Goal: Check status

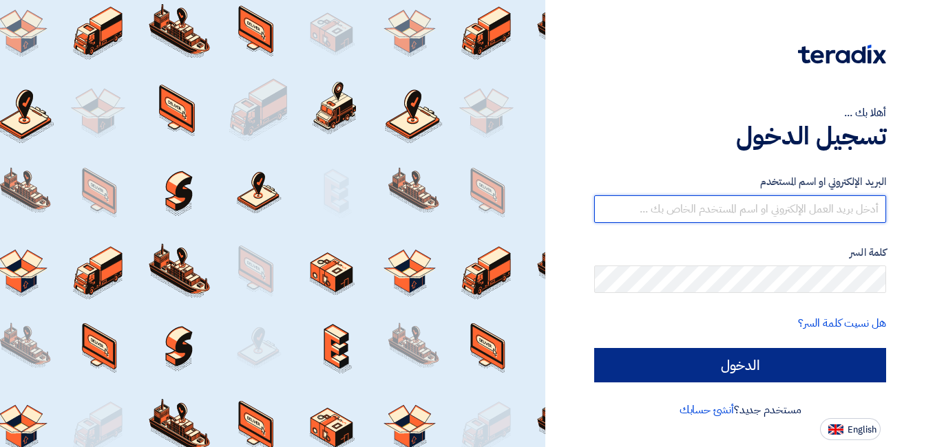
type input "mohamed.mohy@wadigroup.com.eg"
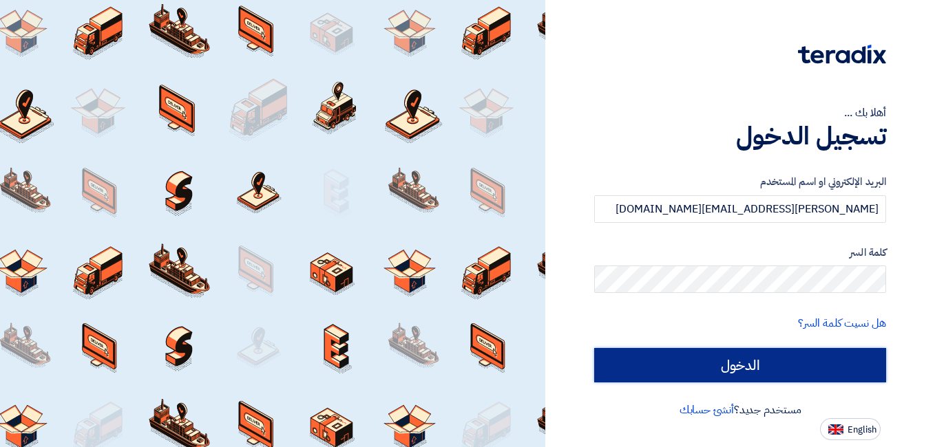
click at [769, 367] on input "الدخول" at bounding box center [740, 365] width 292 height 34
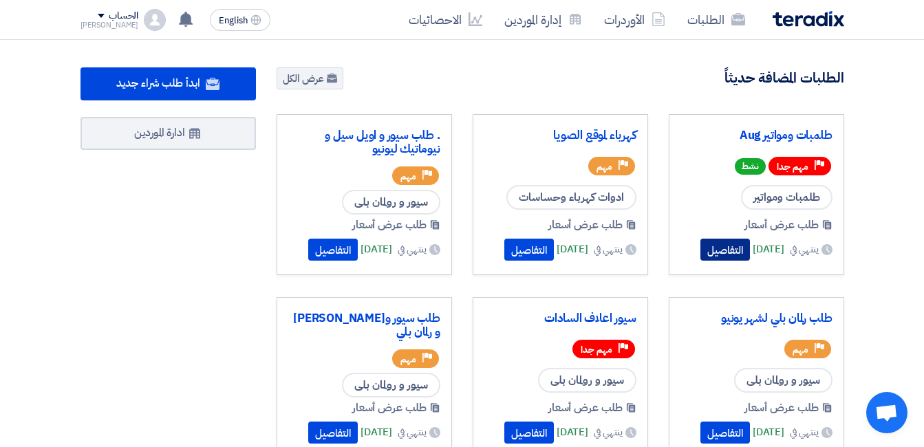
click at [713, 246] on button "التفاصيل" at bounding box center [726, 250] width 50 height 22
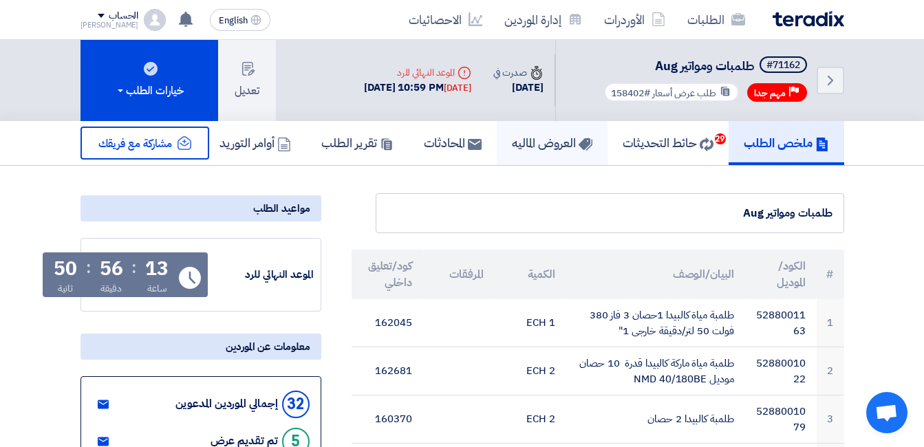
click at [515, 142] on h5 "العروض الماليه" at bounding box center [552, 143] width 81 height 16
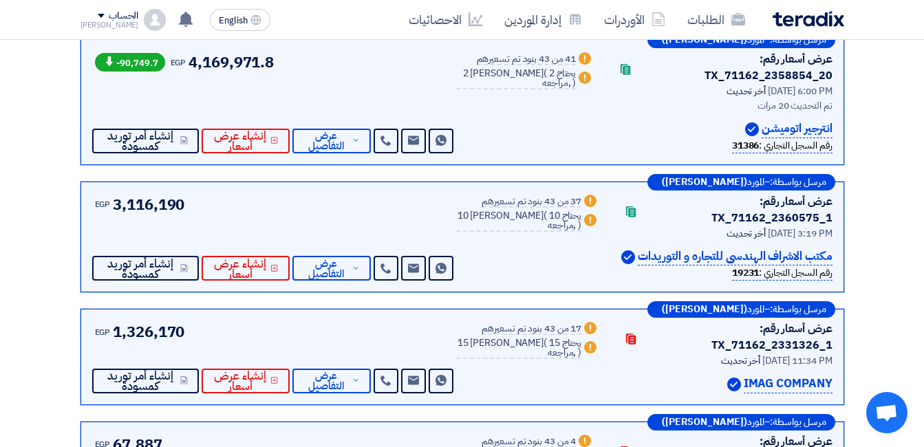
scroll to position [275, 0]
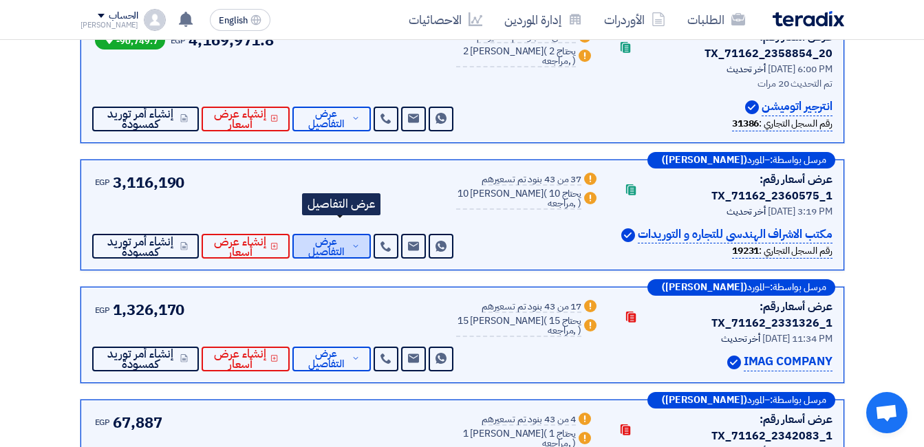
click at [341, 239] on span "عرض التفاصيل" at bounding box center [325, 247] width 45 height 21
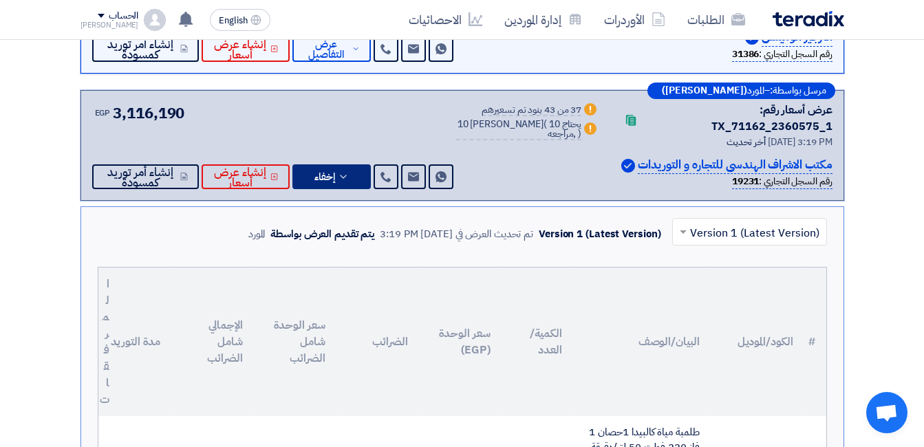
scroll to position [344, 0]
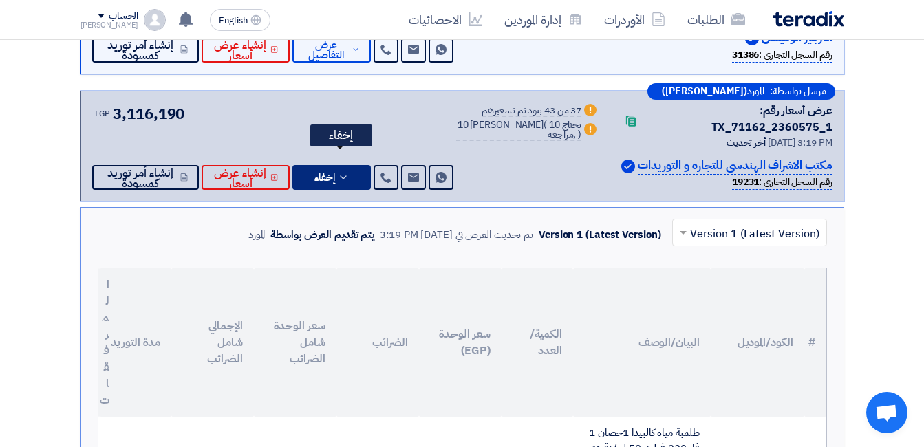
drag, startPoint x: 352, startPoint y: 158, endPoint x: 359, endPoint y: 160, distance: 7.0
click at [349, 172] on icon at bounding box center [343, 177] width 11 height 11
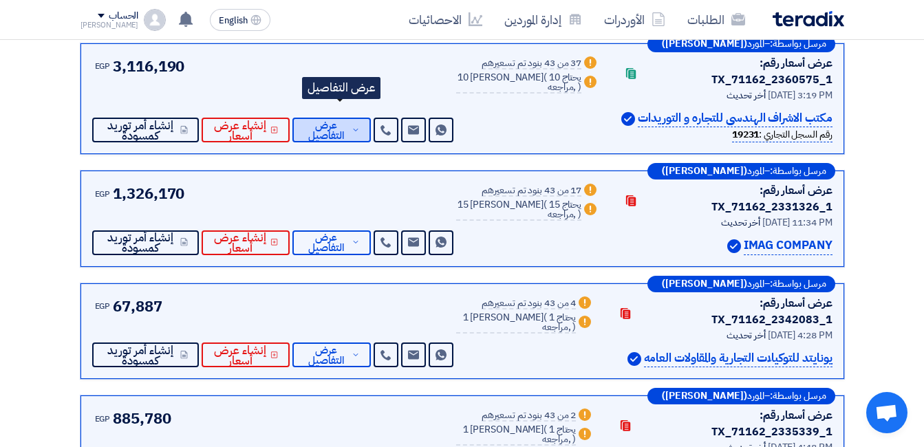
scroll to position [413, 0]
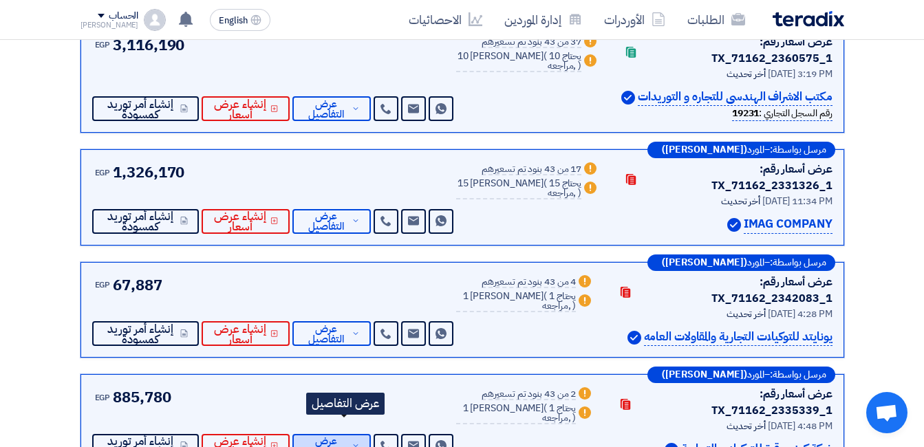
click at [366, 434] on button "عرض التفاصيل" at bounding box center [331, 446] width 78 height 25
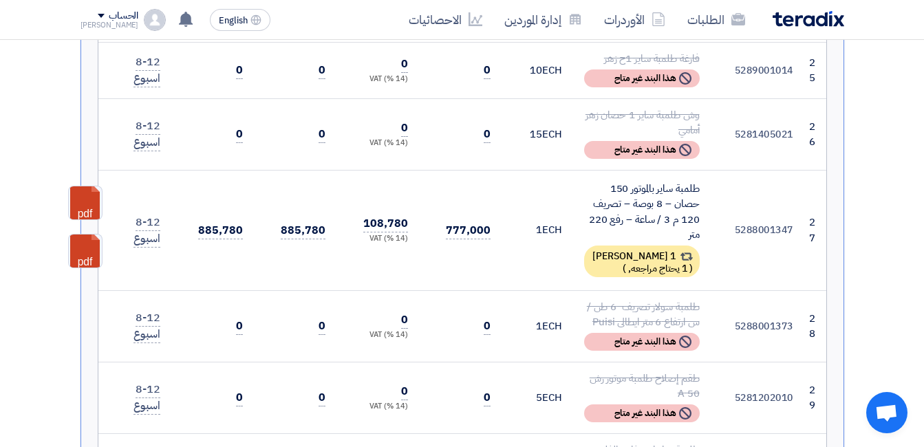
scroll to position [2890, 0]
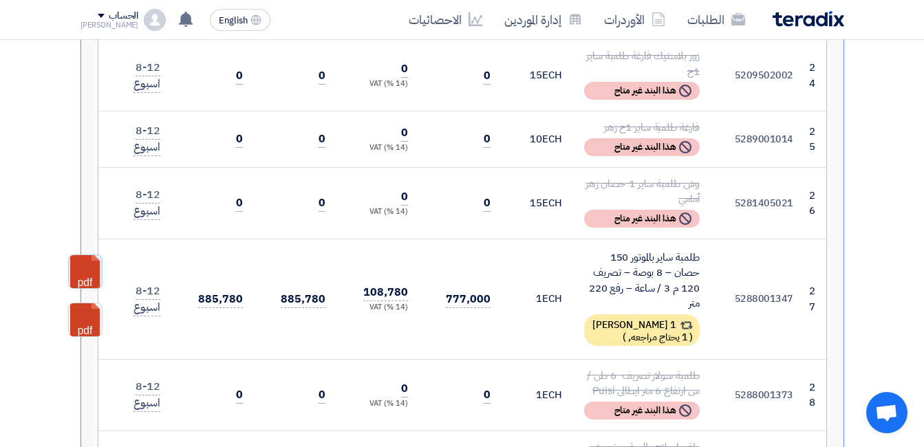
drag, startPoint x: 77, startPoint y: 179, endPoint x: 77, endPoint y: 188, distance: 8.9
click at [77, 255] on link at bounding box center [124, 296] width 110 height 83
click at [83, 303] on link at bounding box center [124, 344] width 110 height 83
